Goal: Information Seeking & Learning: Learn about a topic

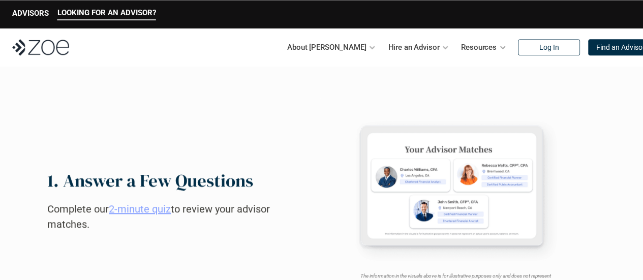
scroll to position [712, 0]
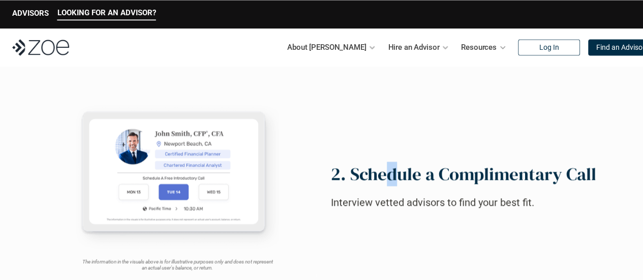
drag, startPoint x: 382, startPoint y: 180, endPoint x: 559, endPoint y: 180, distance: 176.9
click at [509, 179] on h2 "2. Schedule a Complimentary Call" at bounding box center [463, 173] width 265 height 21
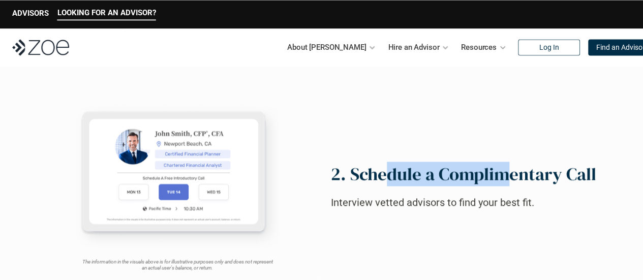
scroll to position [1220, 0]
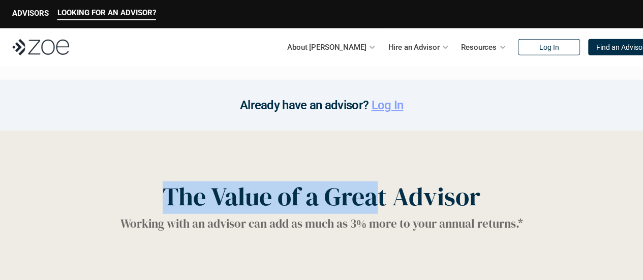
drag, startPoint x: 167, startPoint y: 193, endPoint x: 496, endPoint y: 194, distance: 328.4
click at [497, 194] on div "The Value of a Great Advisor Working with an advisor can add as much as 3% more…" at bounding box center [321, 206] width 602 height 50
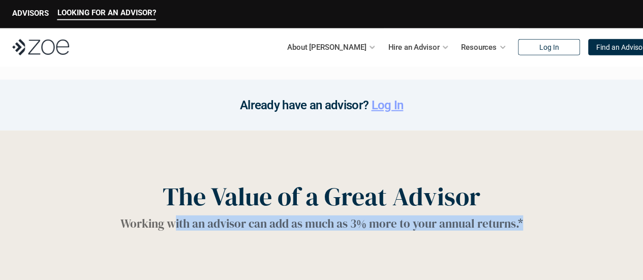
drag, startPoint x: 574, startPoint y: 245, endPoint x: 528, endPoint y: 241, distance: 46.4
click at [412, 217] on h1 "Working with an advisor can add as much as 3% more to your annual returns.*" at bounding box center [321, 224] width 403 height 14
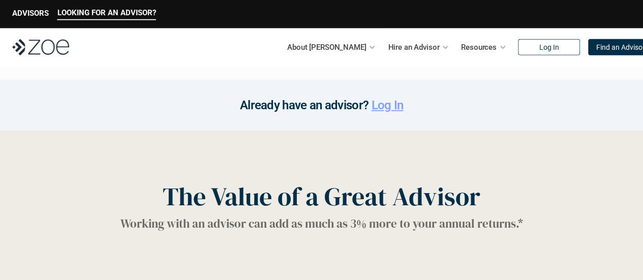
click at [364, 217] on h1 "Working with an advisor can add as much as 3% more to your annual returns.*" at bounding box center [321, 224] width 403 height 14
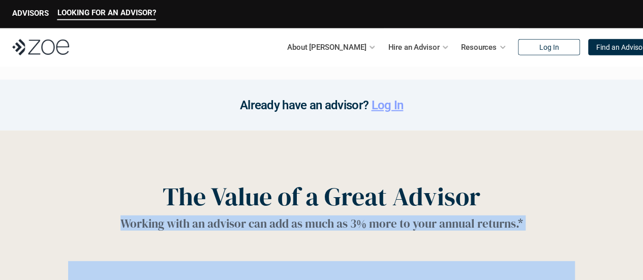
click at [364, 217] on h1 "Working with an advisor can add as much as 3% more to your annual returns.*" at bounding box center [321, 224] width 403 height 14
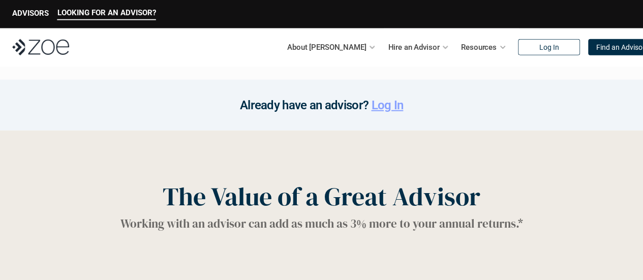
click at [310, 197] on h1 "The Value of a Great Advisor" at bounding box center [322, 196] width 318 height 31
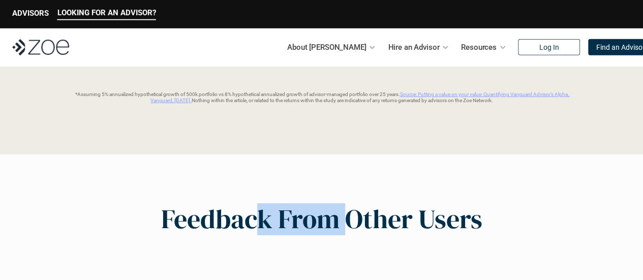
click at [503, 225] on div "Feedback From Other Users" at bounding box center [321, 219] width 602 height 32
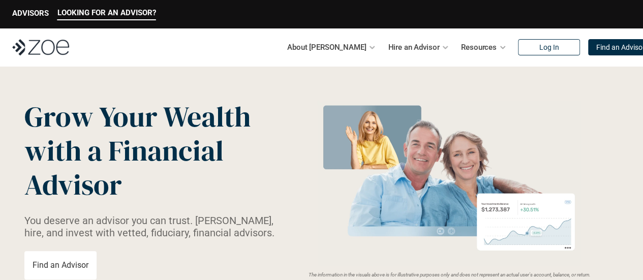
scroll to position [0, 0]
